Goal: Ask a question

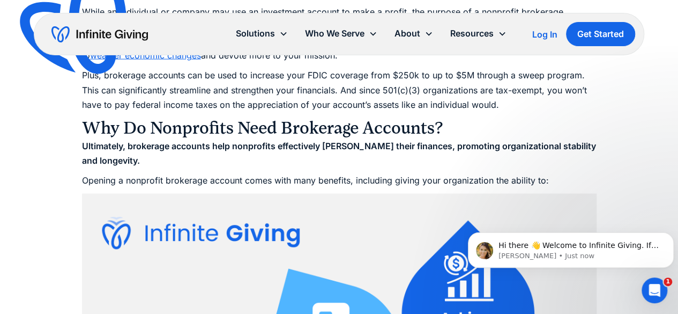
scroll to position [1199, 0]
click at [557, 246] on span "Hi there 👋 Welcome to Infinite Giving. If you have any questions, just reply to…" at bounding box center [579, 256] width 160 height 30
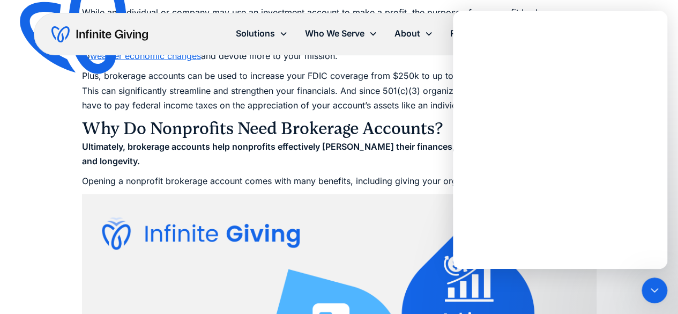
scroll to position [0, 0]
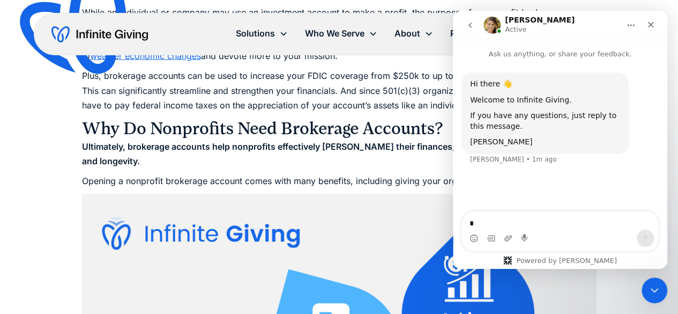
type textarea "*"
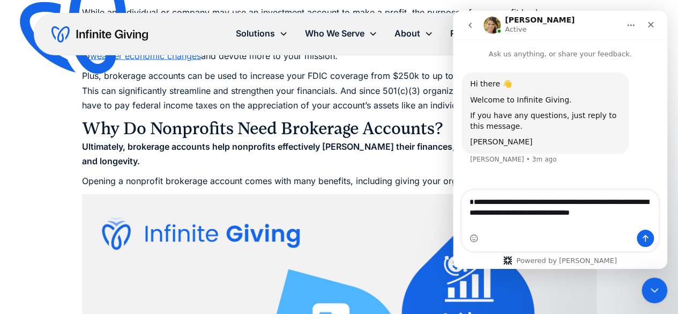
type textarea "**********"
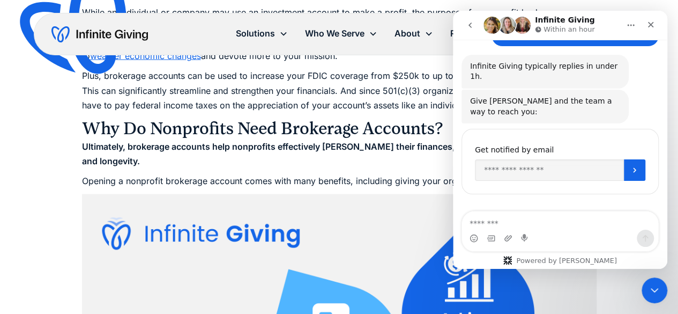
scroll to position [168, 0]
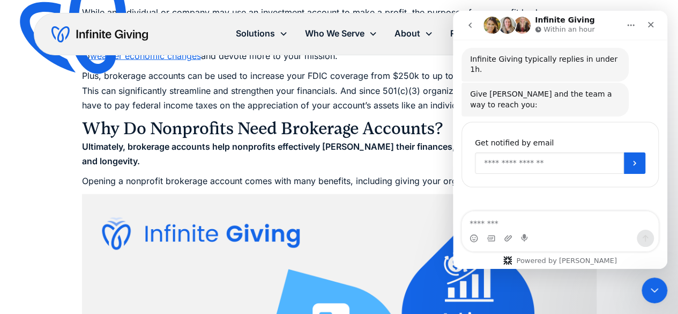
click at [581, 152] on input "Enter your email" at bounding box center [549, 162] width 149 height 21
type input "*"
type input "**********"
click at [627, 152] on button "Submit" at bounding box center [634, 162] width 21 height 21
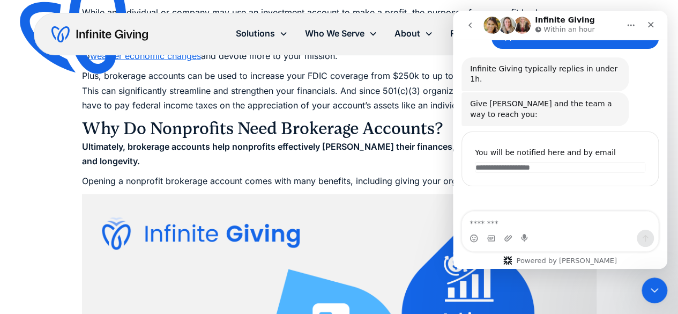
scroll to position [157, 0]
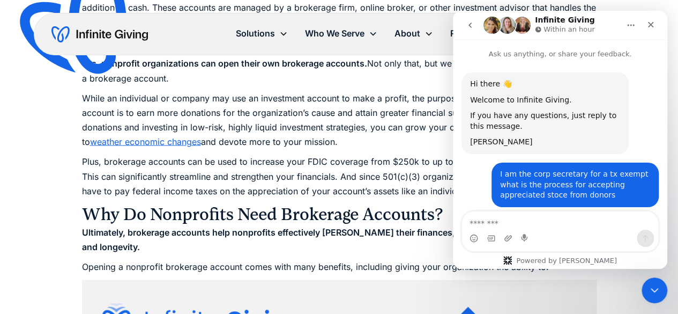
scroll to position [157, 0]
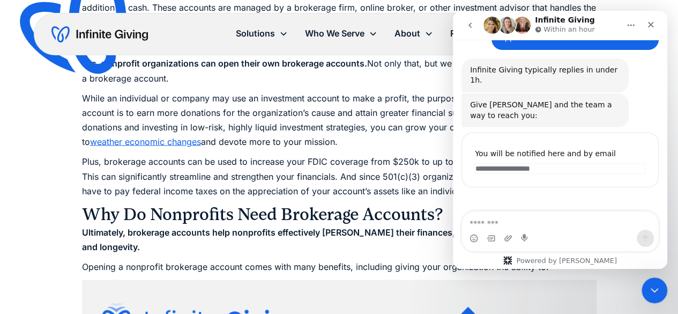
click at [181, 36] on div "Solutions Donation Page Investing Cash Reserves Advisory Services Stock Donatio…" at bounding box center [339, 34] width 611 height 42
click at [651, 21] on icon "Close" at bounding box center [650, 24] width 9 height 9
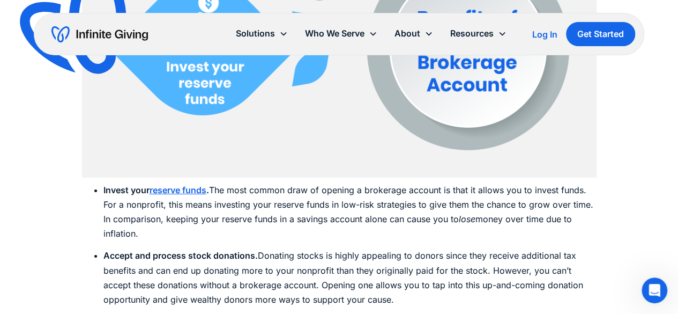
scroll to position [1731, 0]
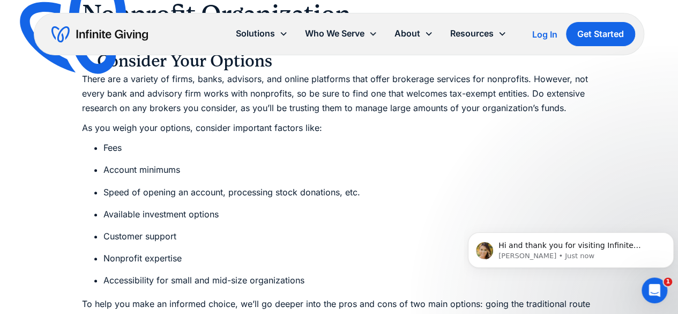
scroll to position [468, 0]
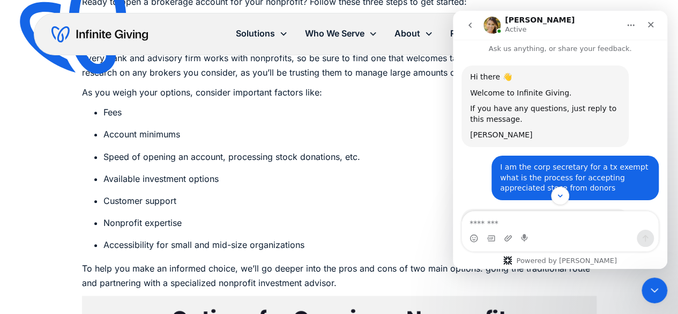
scroll to position [2538, 0]
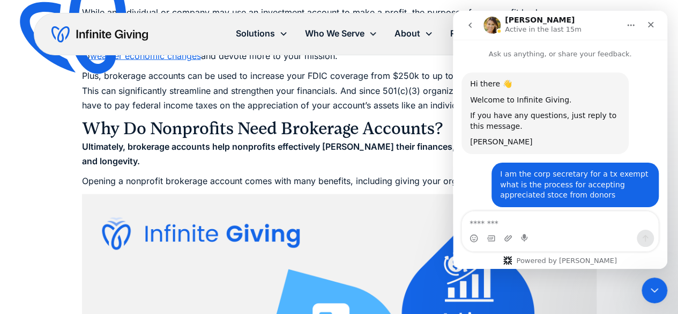
scroll to position [468, 0]
